Goal: Complete application form

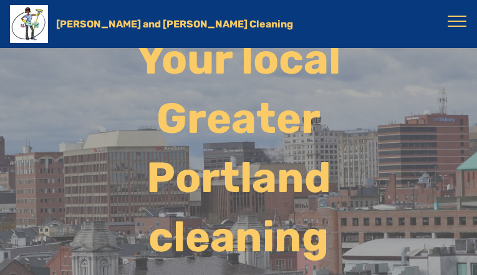
radio Cleaning-formbuilder-a "true"
type Name-formbuilder-a "KtRGcauzMF"
type input "[EMAIL_ADDRESS][DOMAIN_NAME]"
type input "7517972552"
